Goal: Find specific page/section: Find specific page/section

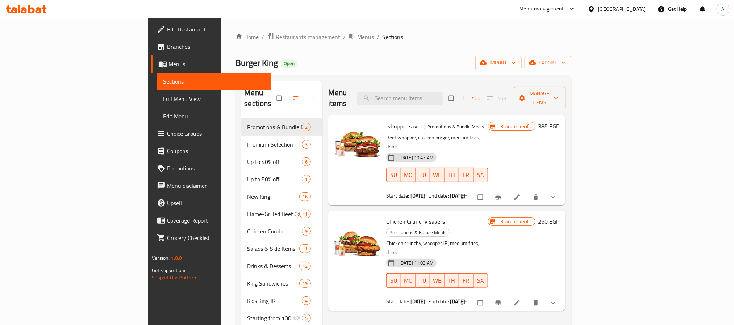
click at [236, 44] on div "Home / Restaurants management / Menus / Sections Burger King Open import export…" at bounding box center [404, 222] width 336 height 380
click at [276, 39] on span "Restaurants management" at bounding box center [308, 37] width 64 height 9
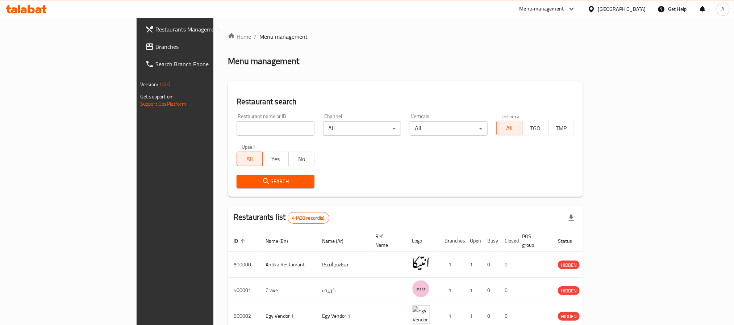
click at [237, 114] on div "Restaurant name or ID Restaurant name or ID" at bounding box center [276, 125] width 78 height 22
click at [237, 133] on input "search" at bounding box center [276, 128] width 78 height 14
paste input "502356"
type input "502356"
click at [361, 192] on div "Search" at bounding box center [405, 182] width 346 height 22
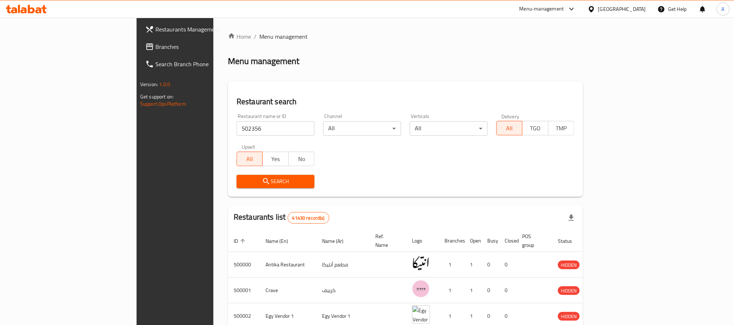
click at [270, 181] on span "Search" at bounding box center [275, 181] width 66 height 9
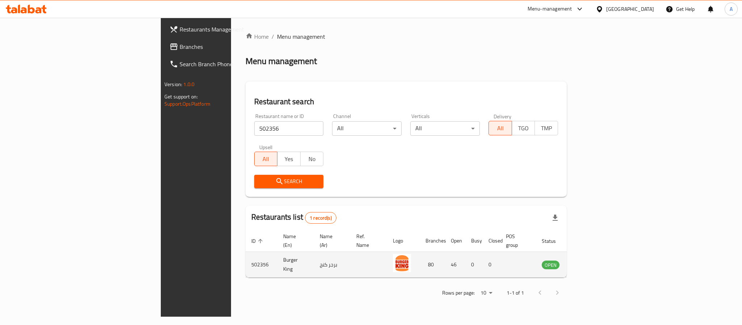
drag, startPoint x: 613, startPoint y: 260, endPoint x: 604, endPoint y: 245, distance: 17.5
click at [536, 252] on td "enhanced table" at bounding box center [518, 265] width 36 height 26
